Goal: Find specific page/section: Find specific page/section

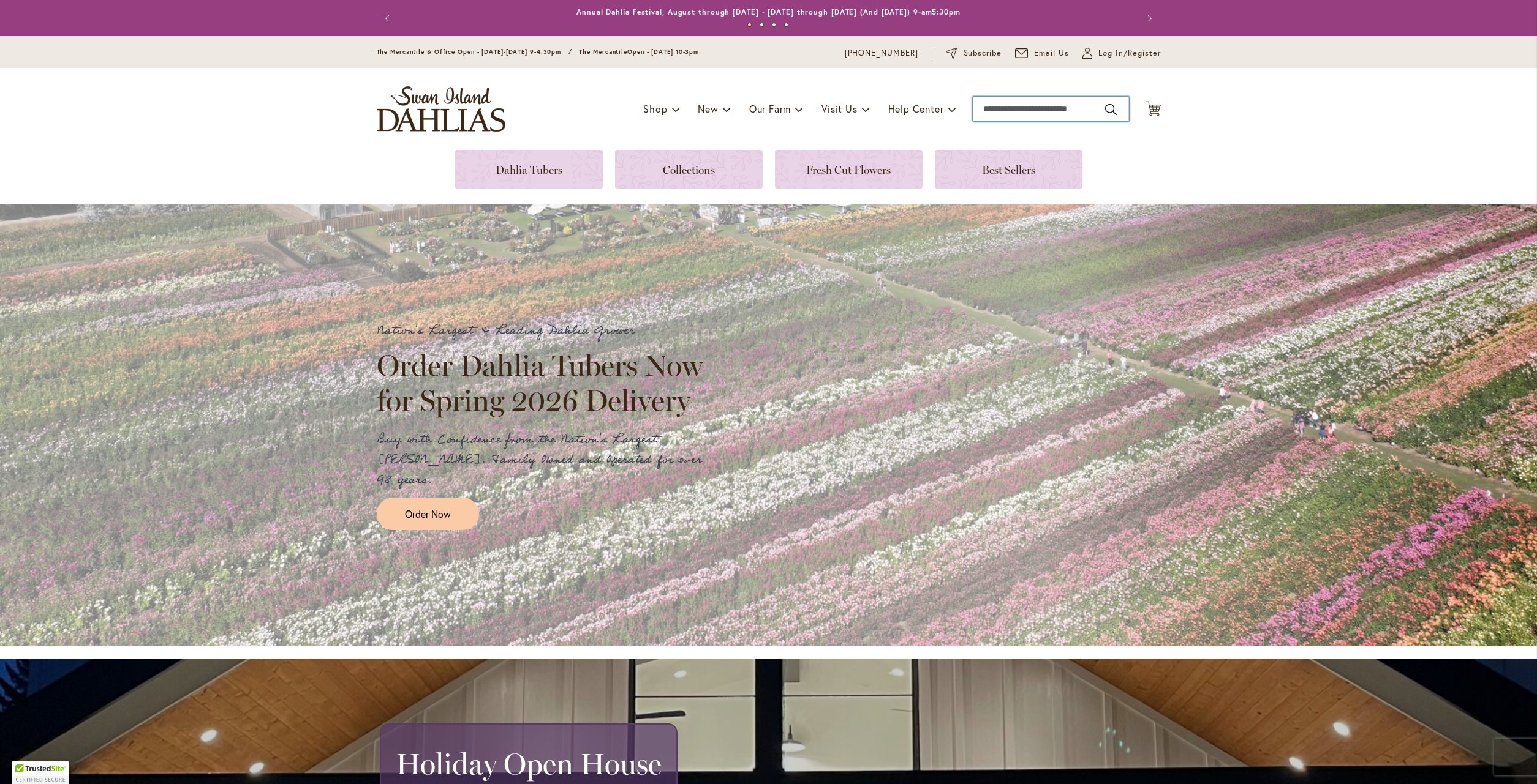
click at [988, 101] on input "Search" at bounding box center [1051, 108] width 156 height 24
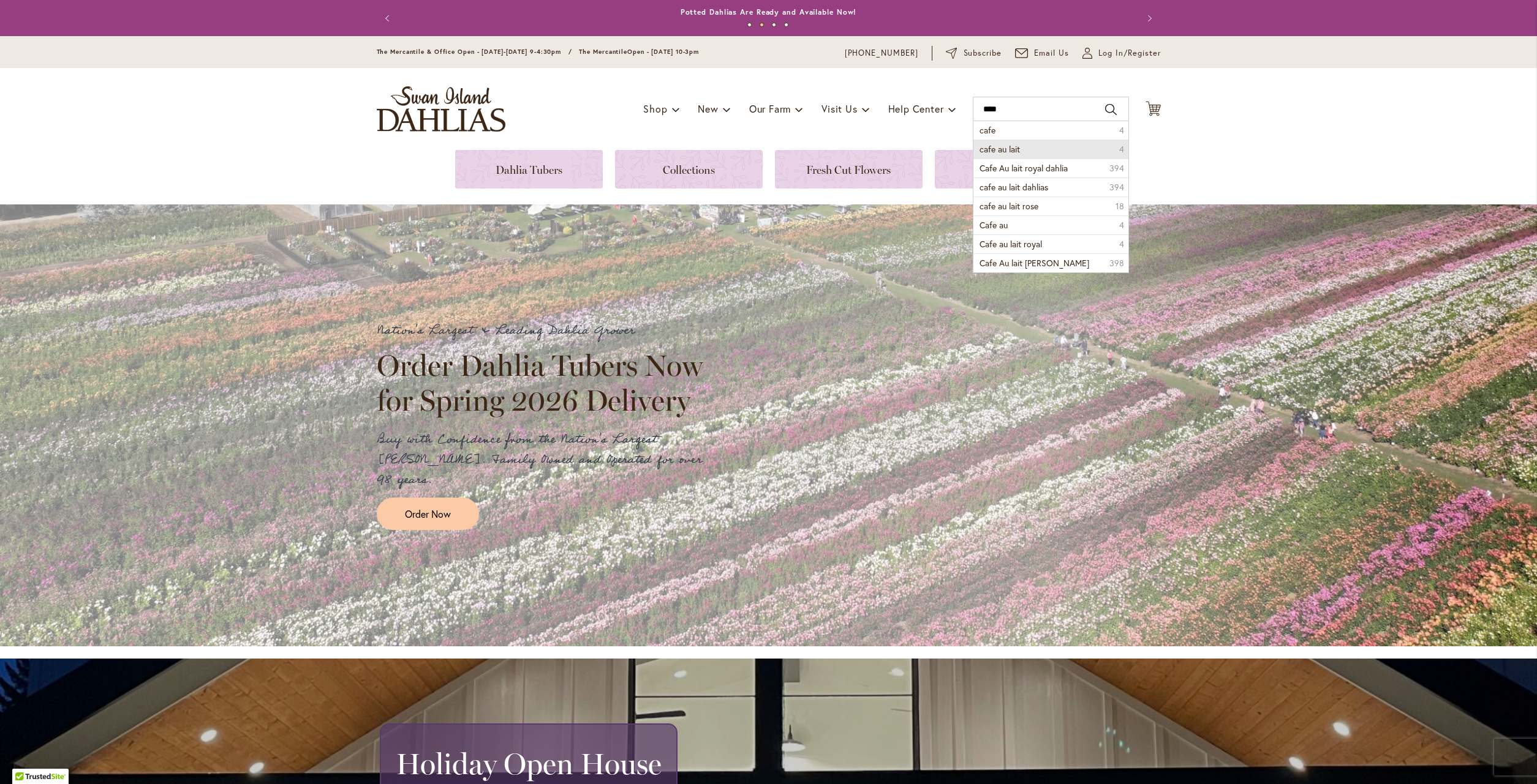
click at [994, 145] on span "cafe au lait" at bounding box center [999, 149] width 41 height 12
type input "**********"
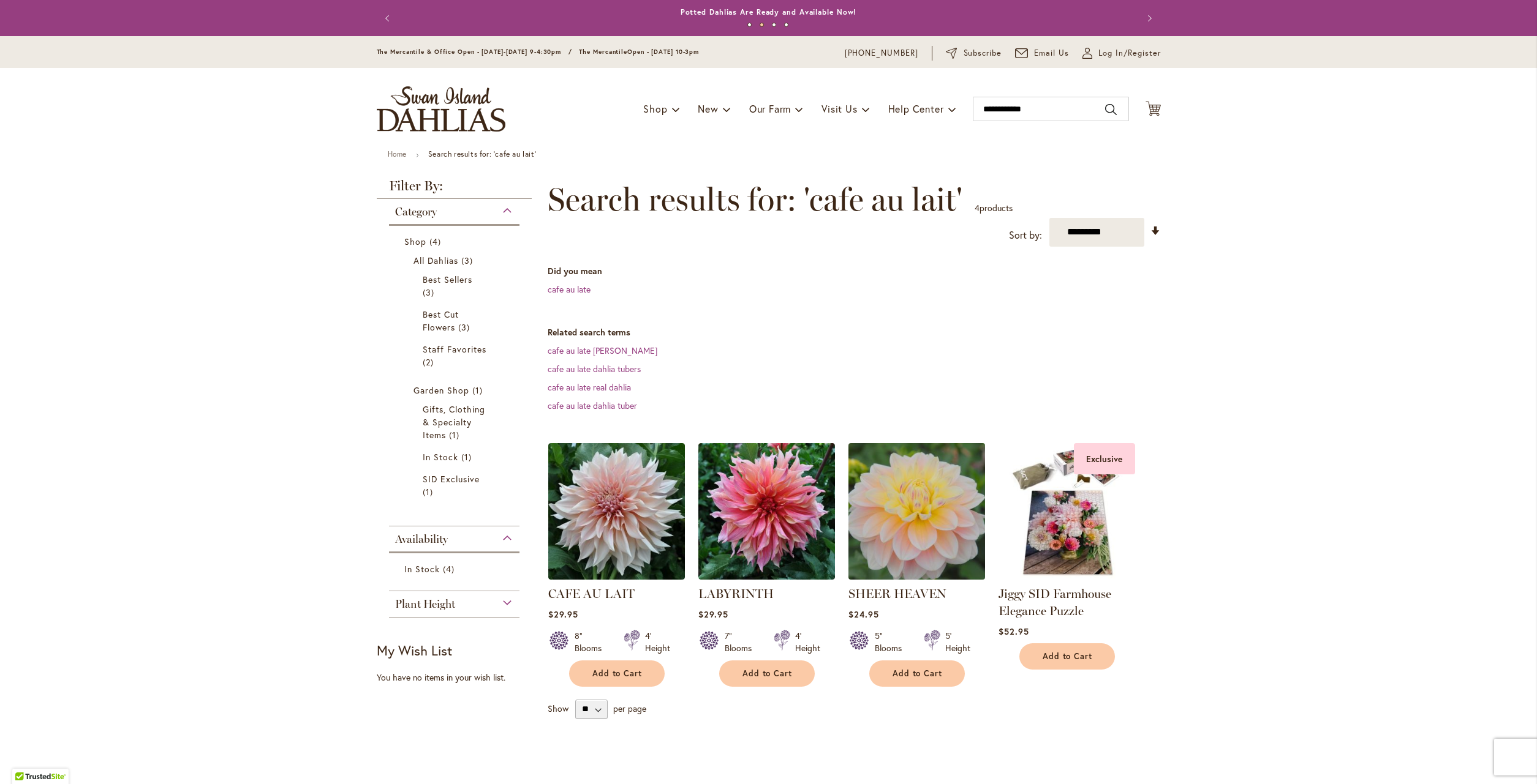
click at [930, 517] on img at bounding box center [916, 511] width 144 height 144
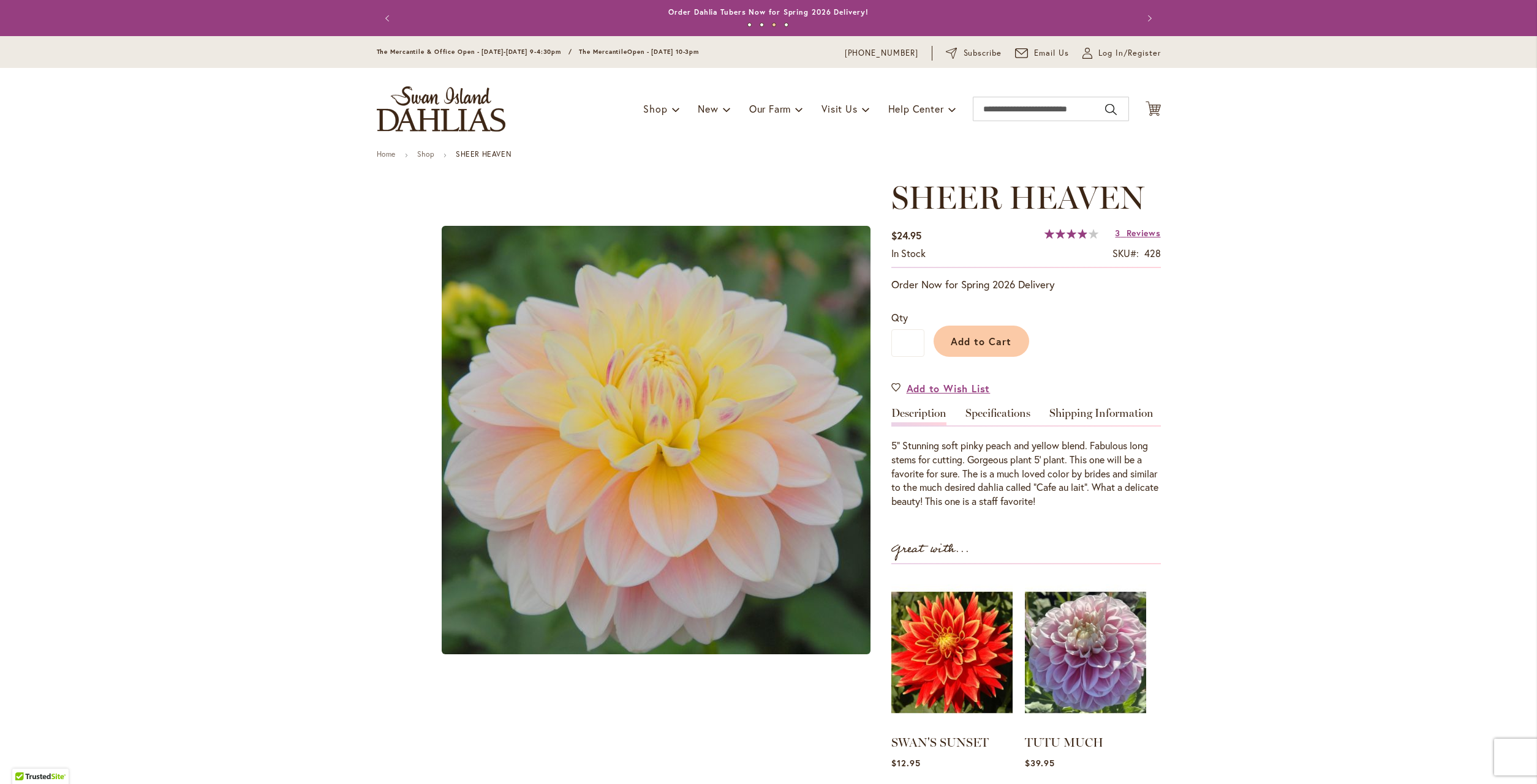
click at [656, 367] on img "SHEER HEAVEN" at bounding box center [656, 440] width 429 height 429
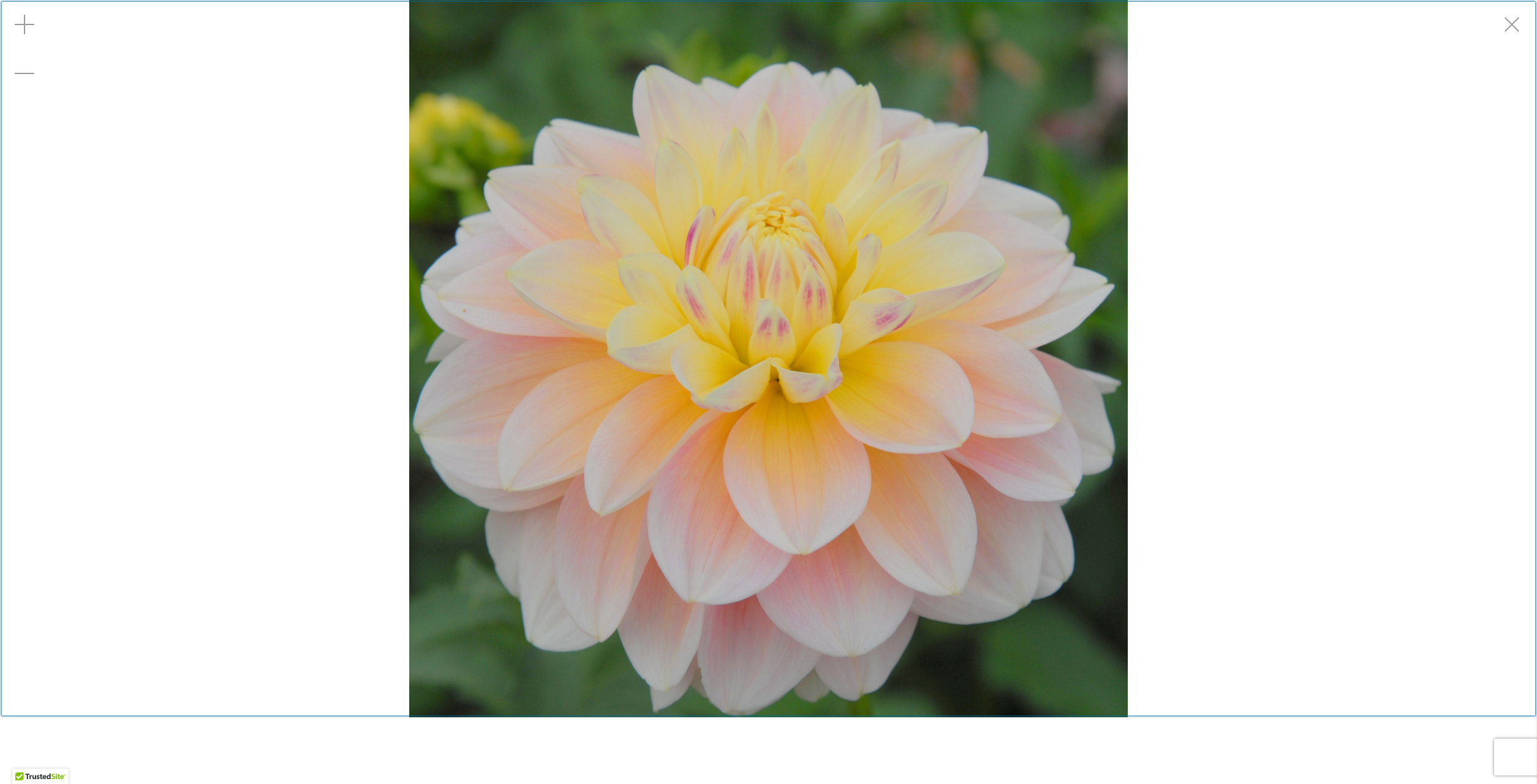
click at [1502, 25] on div "Exit fullscreen" at bounding box center [1512, 24] width 49 height 49
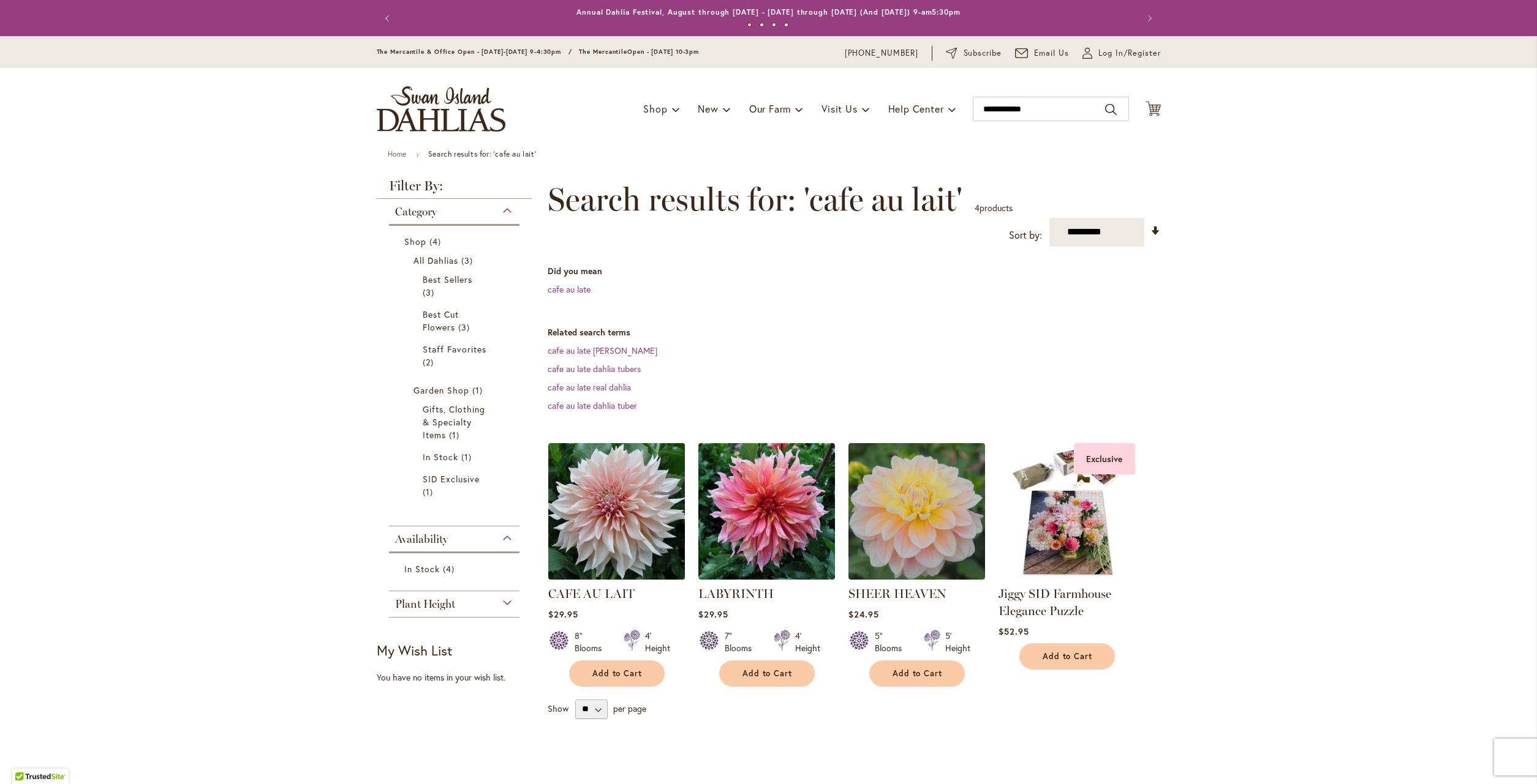
click at [637, 556] on img at bounding box center [616, 511] width 144 height 144
